Goal: Task Accomplishment & Management: Complete application form

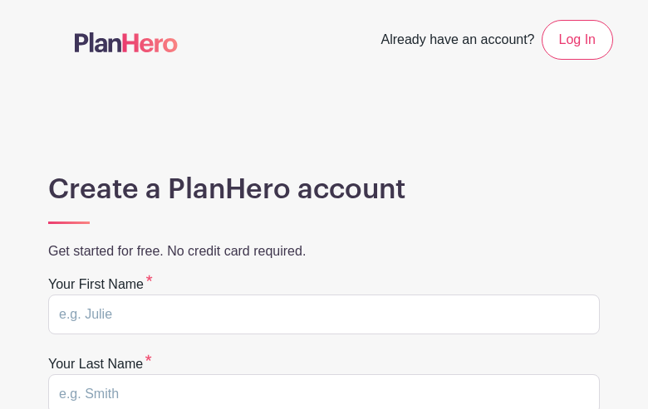
type input "MBfhFgQPgUgTknM"
type input "fgHXmptKEvdRkpB"
type input "brian26miler@yahoo.com"
